Goal: Find specific page/section: Find specific page/section

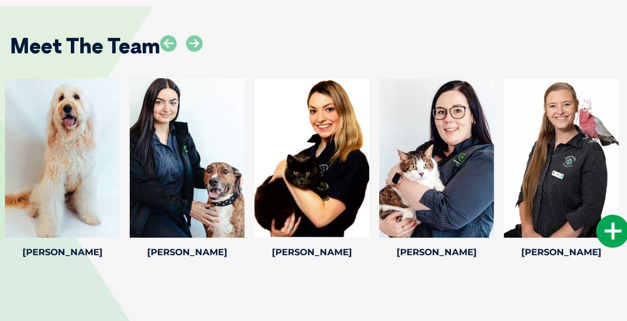
scroll to position [1397, 0]
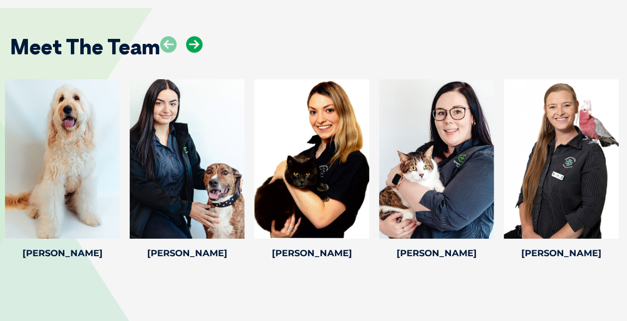
click at [196, 49] on icon at bounding box center [194, 44] width 16 height 16
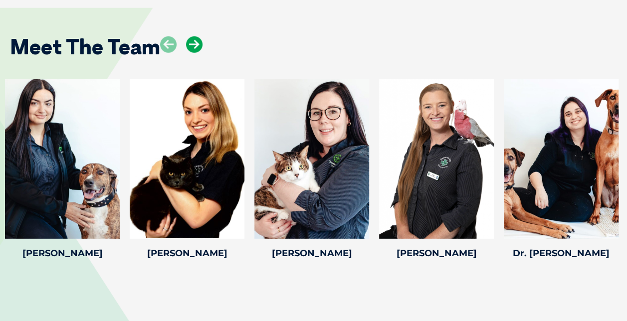
click at [196, 49] on icon at bounding box center [194, 44] width 16 height 16
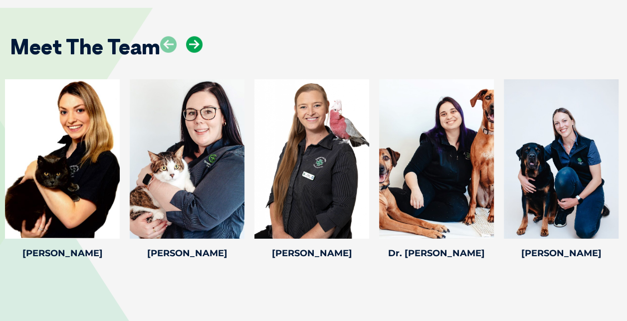
click at [196, 49] on icon at bounding box center [194, 44] width 16 height 16
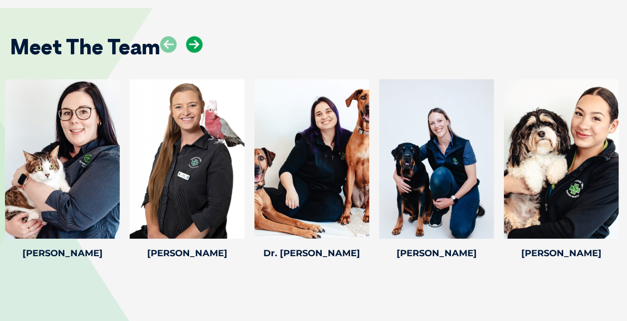
click at [196, 49] on icon at bounding box center [194, 44] width 16 height 16
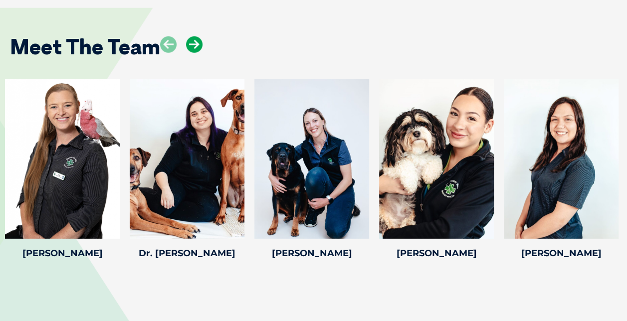
click at [196, 49] on icon at bounding box center [194, 44] width 16 height 16
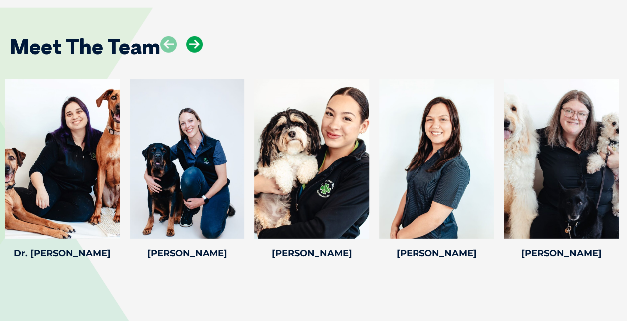
click at [196, 49] on icon at bounding box center [194, 44] width 16 height 16
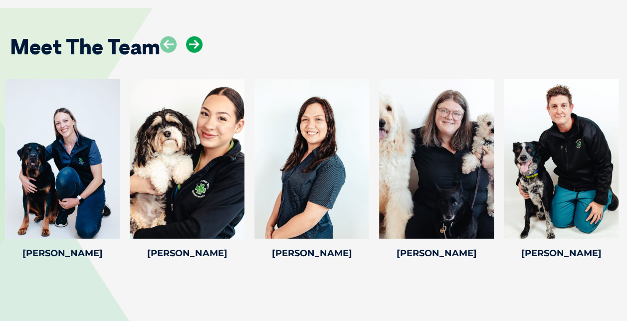
click at [196, 49] on icon at bounding box center [194, 44] width 16 height 16
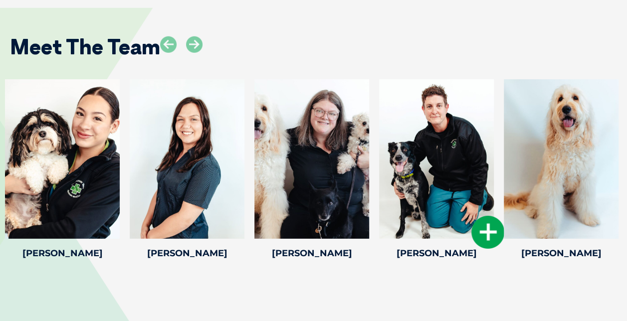
click at [481, 230] on icon at bounding box center [487, 232] width 33 height 33
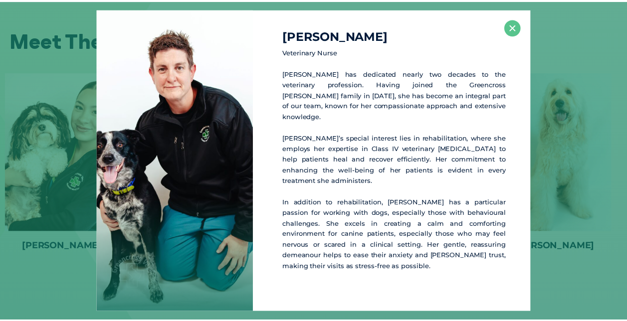
scroll to position [1404, 0]
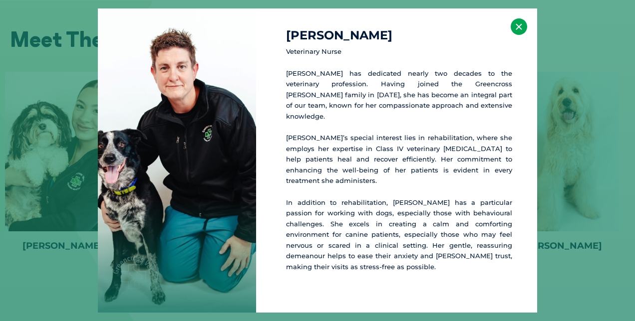
click at [519, 33] on button "×" at bounding box center [518, 26] width 16 height 16
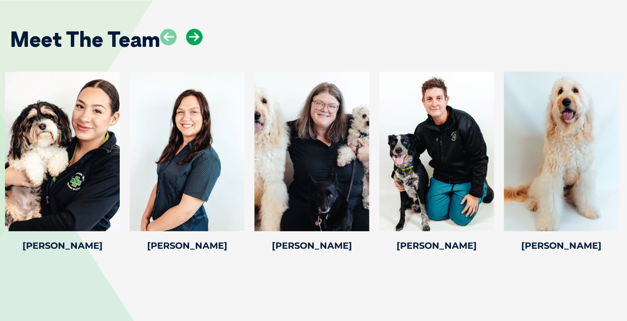
click at [196, 41] on icon at bounding box center [194, 37] width 16 height 16
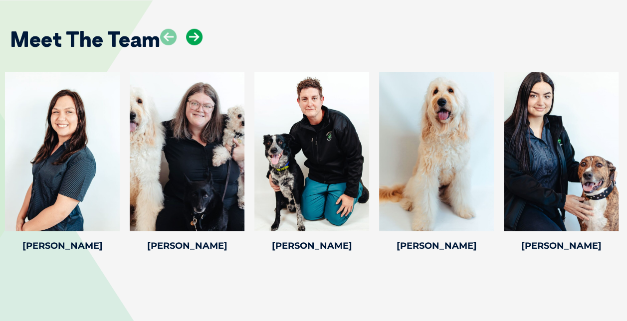
click at [196, 41] on icon at bounding box center [194, 37] width 16 height 16
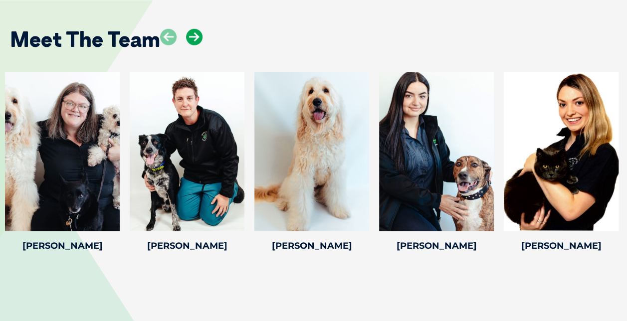
click at [196, 41] on icon at bounding box center [194, 37] width 16 height 16
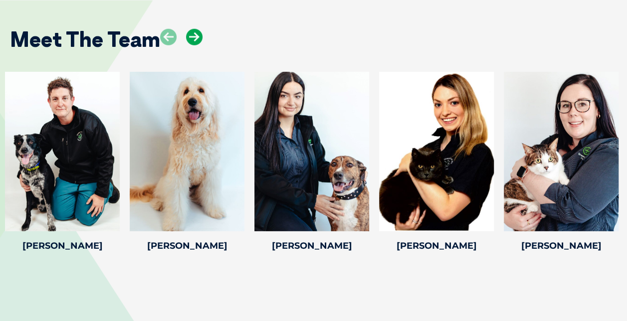
click at [196, 41] on icon at bounding box center [194, 37] width 16 height 16
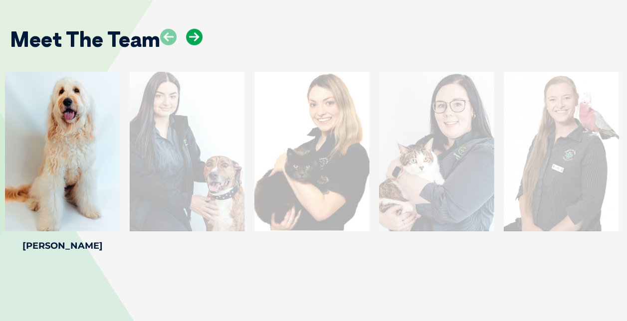
click at [196, 41] on icon at bounding box center [194, 37] width 16 height 16
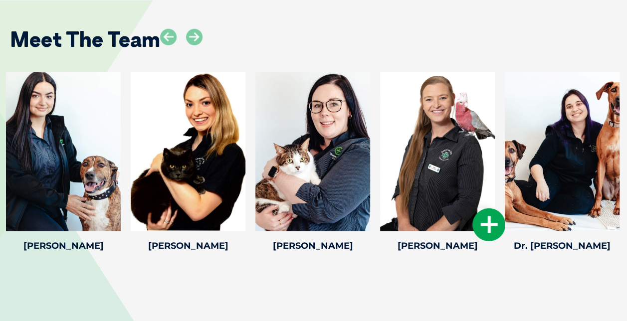
click at [488, 227] on icon at bounding box center [488, 225] width 33 height 33
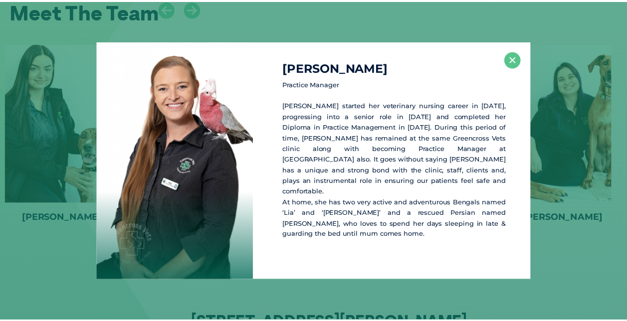
scroll to position [1434, 0]
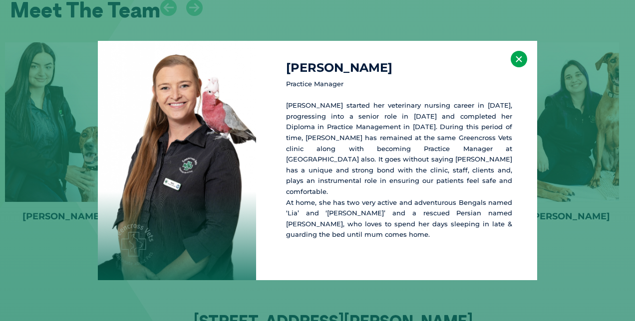
click at [525, 66] on button "×" at bounding box center [518, 59] width 16 height 16
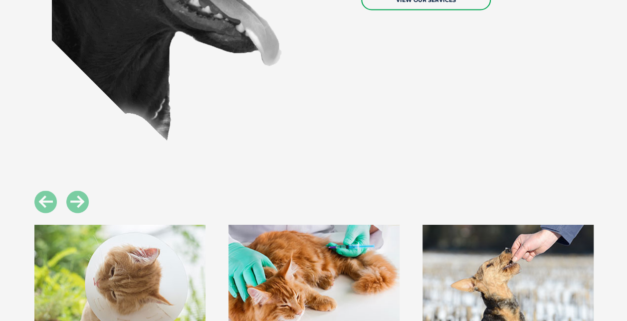
scroll to position [754, 0]
